Goal: Task Accomplishment & Management: Use online tool/utility

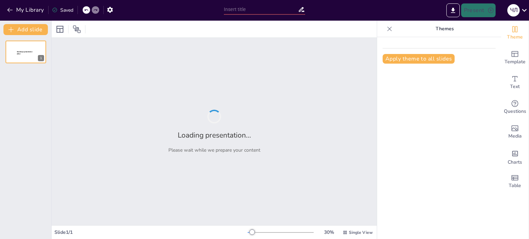
type input "День пам’яті: як ми згадуємо героїв"
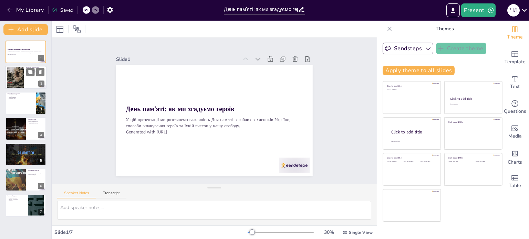
click at [26, 77] on div at bounding box center [25, 77] width 41 height 23
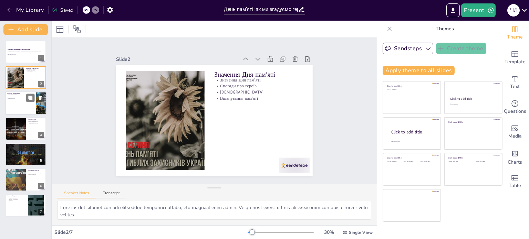
click at [7, 103] on div at bounding box center [25, 103] width 41 height 23
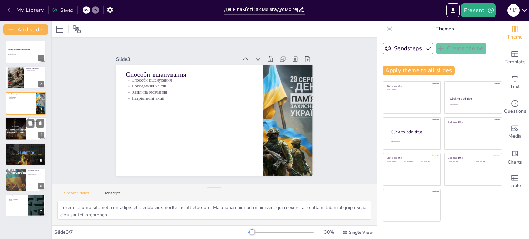
click at [25, 136] on div at bounding box center [15, 128] width 35 height 23
type textarea "Герої, які загинули, стали символами стійкості, їхні дії надихають нас на борот…"
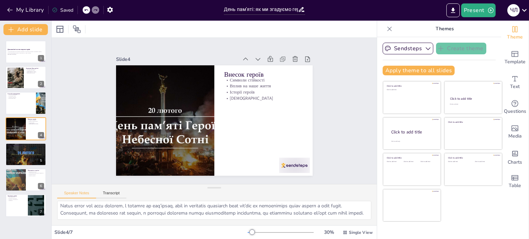
scroll to position [10, 0]
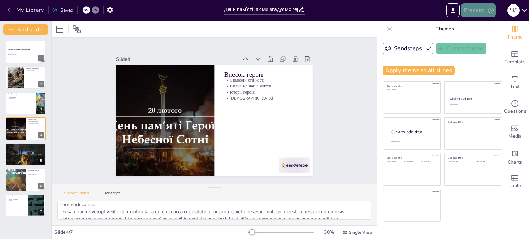
click at [481, 9] on button "Present" at bounding box center [478, 10] width 34 height 14
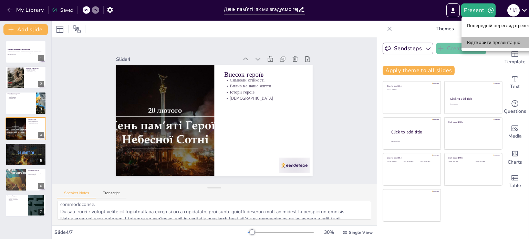
click at [487, 45] on font "Відтворити презентацію" at bounding box center [493, 42] width 53 height 5
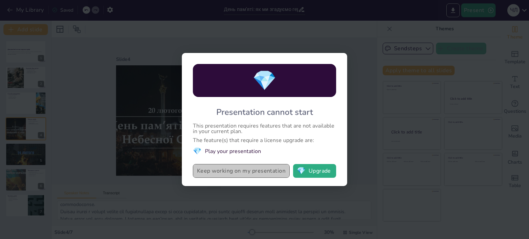
click at [227, 172] on button "Keep working on my presentation" at bounding box center [241, 171] width 97 height 14
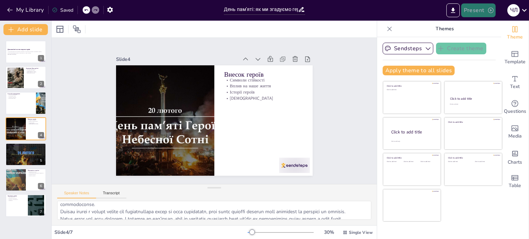
click at [475, 11] on button "Present" at bounding box center [478, 10] width 34 height 14
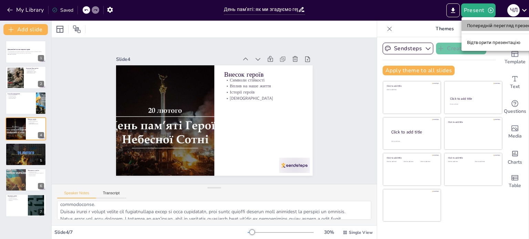
click at [490, 27] on font "Попередній перегляд презентації" at bounding box center [503, 25] width 73 height 5
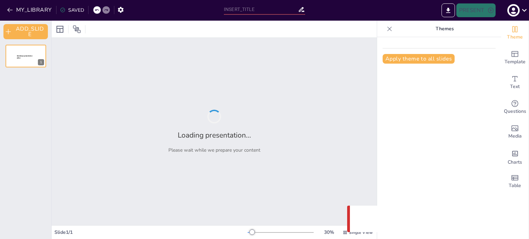
type input "День пам’яті: як ми згадуємо героїв"
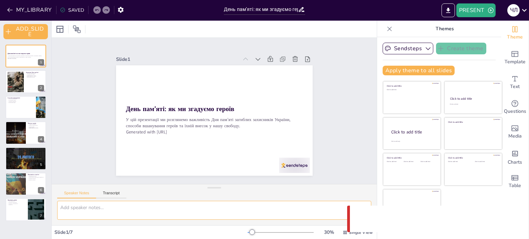
click at [239, 209] on textarea at bounding box center [214, 210] width 314 height 19
click at [27, 123] on div at bounding box center [25, 132] width 41 height 23
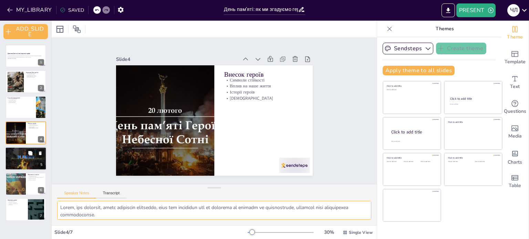
click at [33, 158] on div at bounding box center [25, 158] width 41 height 23
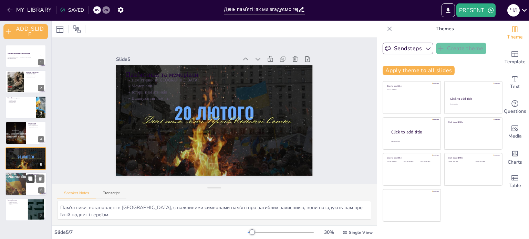
click at [27, 183] on button at bounding box center [30, 179] width 8 height 8
type textarea "Збереження пам’яті про героїв є важливим елементом для формування нашої історії…"
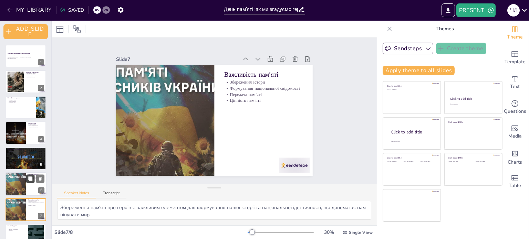
scroll to position [13, 0]
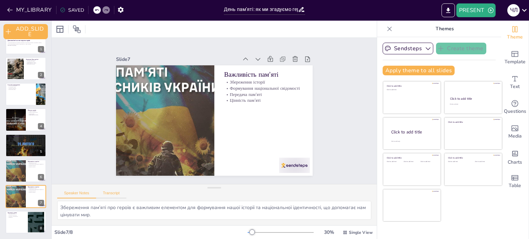
click at [111, 197] on button "Transcript" at bounding box center [111, 195] width 31 height 8
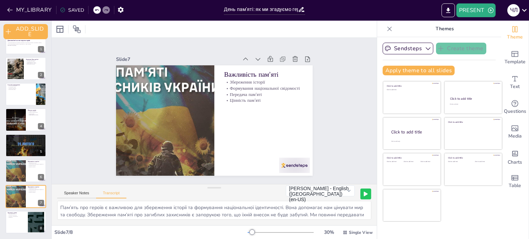
click at [364, 193] on icon at bounding box center [365, 194] width 3 height 4
click at [342, 192] on button "[PERSON_NAME] - English ([GEOGRAPHIC_DATA]) (en-US)" at bounding box center [320, 191] width 69 height 11
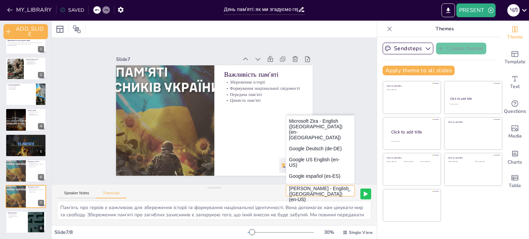
scroll to position [63, 0]
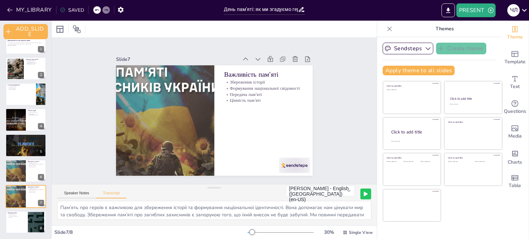
click at [246, 196] on div "Speaker Notes Transcript [PERSON_NAME] - English ([GEOGRAPHIC_DATA]) (en-US) [P…" at bounding box center [214, 193] width 325 height 17
click at [77, 194] on button "Speaker Notes" at bounding box center [76, 195] width 39 height 8
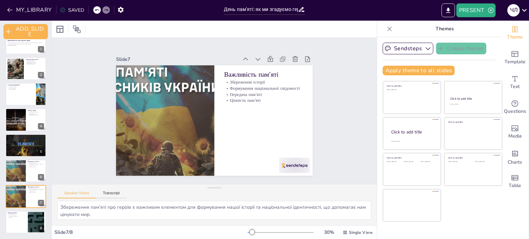
scroll to position [0, 0]
click at [25, 211] on div "Заключні думки День вдячності Обов’язок пам’ятати Свобода і незалежність Майбут…" at bounding box center [25, 211] width 41 height 0
type textarea "День пам’яті є днем вдячності, коли ми згадуємо про героїв і їхній внесок у наш…"
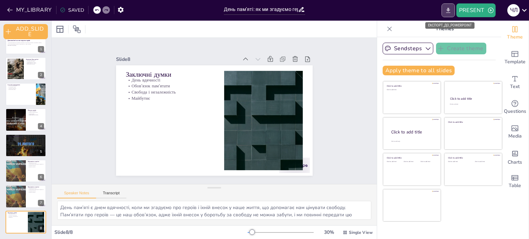
click at [447, 11] on icon "EXPORT_TO_POWERPOINT" at bounding box center [448, 10] width 7 height 7
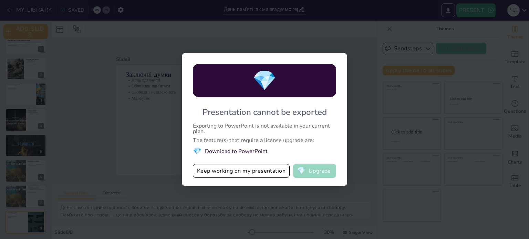
click at [314, 176] on button "💎 Upgrade" at bounding box center [314, 171] width 43 height 14
